Goal: Task Accomplishment & Management: Complete application form

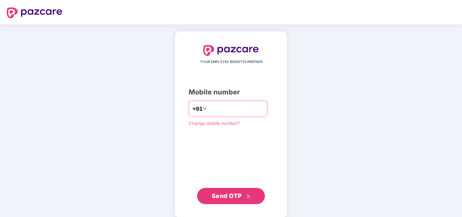
type input "**********"
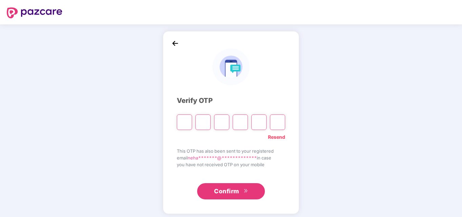
type input "*"
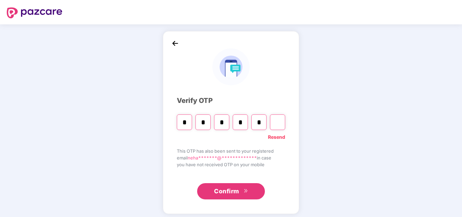
type input "*"
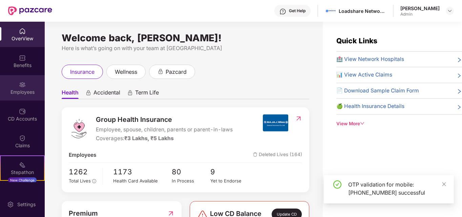
click at [36, 96] on div "Employees" at bounding box center [22, 87] width 45 height 25
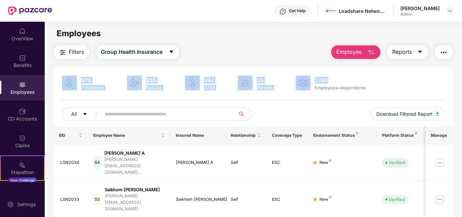
drag, startPoint x: 355, startPoint y: 60, endPoint x: 357, endPoint y: 54, distance: 6.8
click at [357, 54] on span "Employee" at bounding box center [349, 52] width 25 height 8
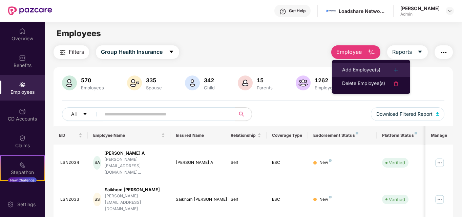
click at [360, 68] on div "Add Employee(s)" at bounding box center [361, 70] width 38 height 8
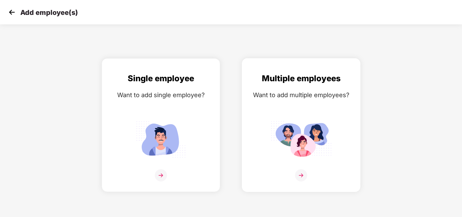
click at [307, 109] on div "Multiple employees Want to add multiple employees?" at bounding box center [301, 131] width 104 height 118
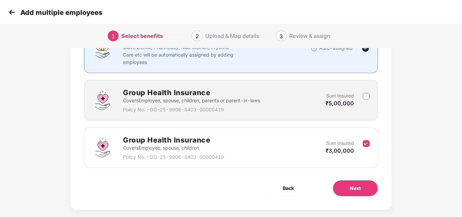
scroll to position [81, 0]
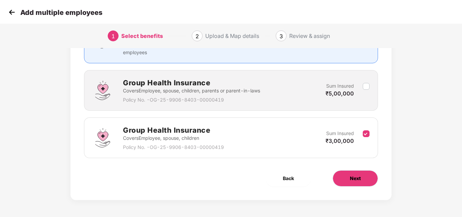
click at [345, 179] on button "Next" at bounding box center [355, 179] width 45 height 16
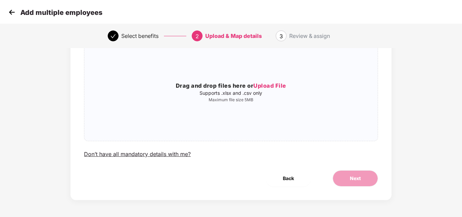
scroll to position [0, 0]
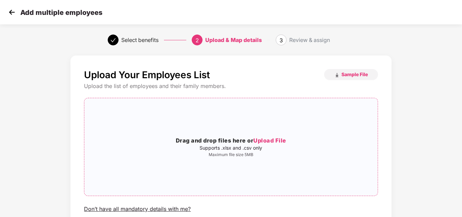
click at [320, 172] on div "Drag and drop files here or Upload File Supports .xlsx and .csv only Maximum fi…" at bounding box center [230, 147] width 293 height 87
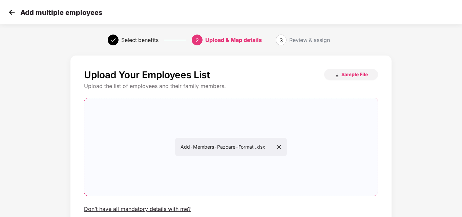
scroll to position [55, 0]
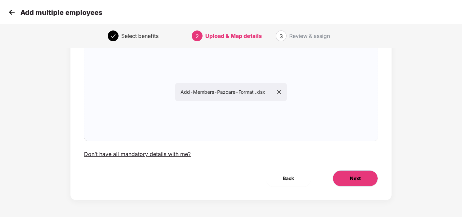
click at [355, 183] on button "Next" at bounding box center [355, 179] width 45 height 16
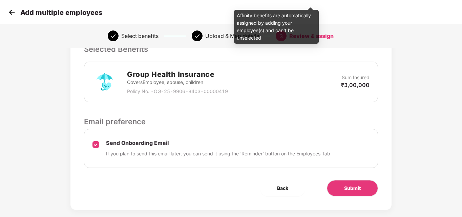
scroll to position [168, 0]
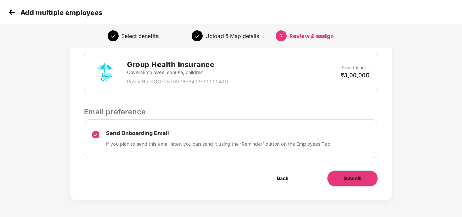
click at [343, 176] on button "Submit" at bounding box center [352, 179] width 51 height 16
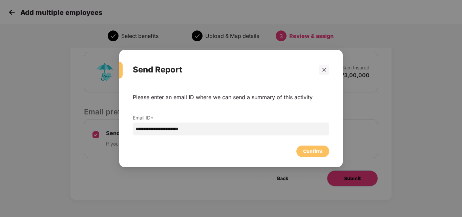
scroll to position [0, 0]
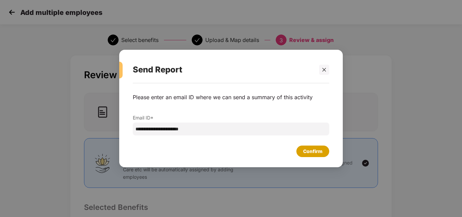
click at [317, 150] on div "Confirm" at bounding box center [312, 151] width 19 height 7
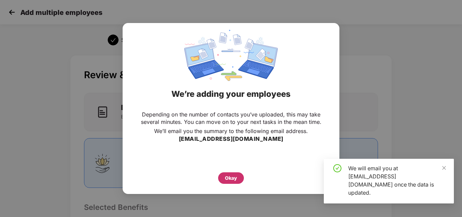
click at [230, 175] on div "Okay" at bounding box center [231, 178] width 12 height 7
